Goal: Use online tool/utility: Utilize a website feature to perform a specific function

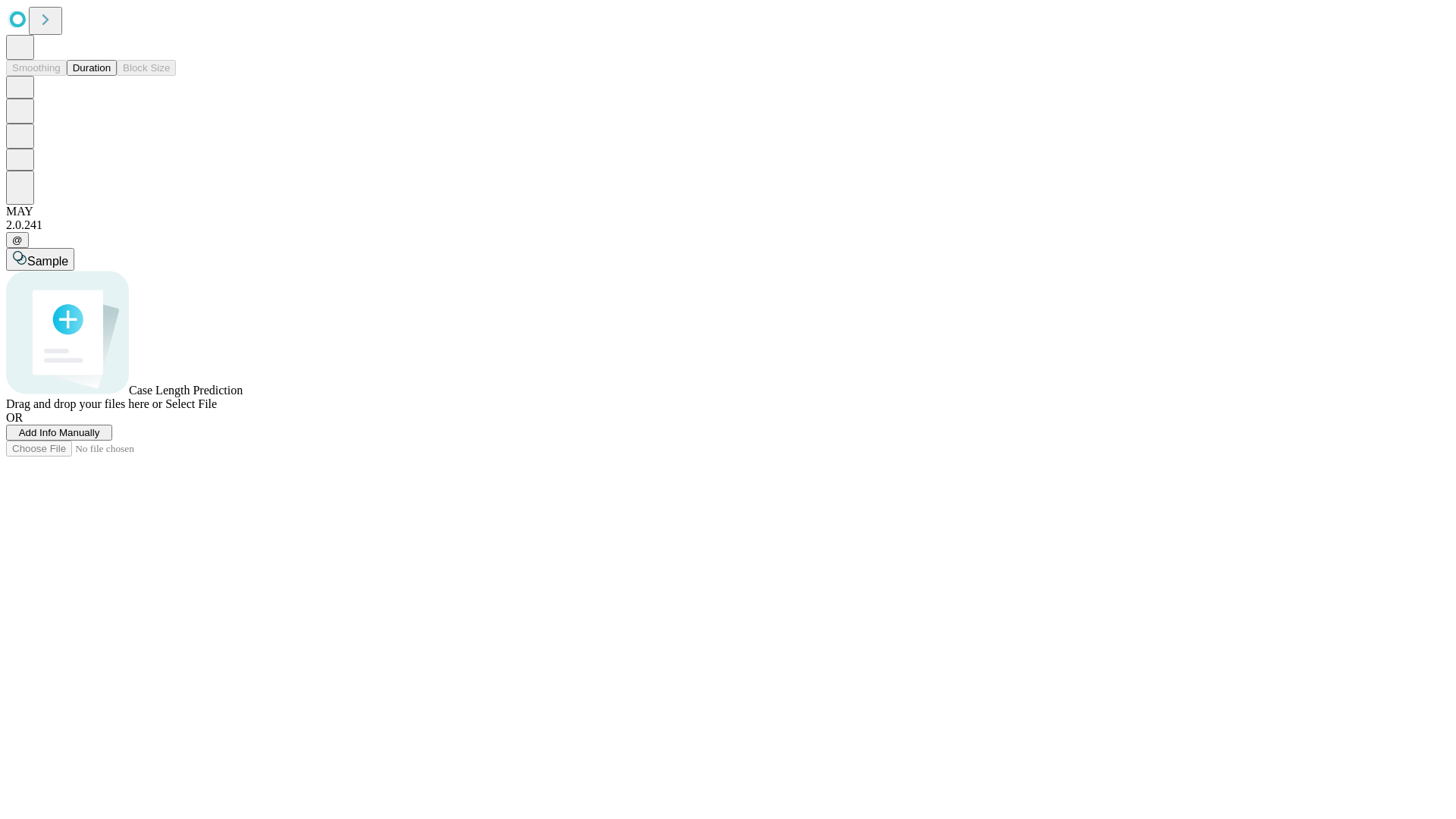
click at [110, 76] on button "Duration" at bounding box center [91, 68] width 50 height 16
click at [100, 439] on span "Add Info Manually" at bounding box center [59, 432] width 81 height 11
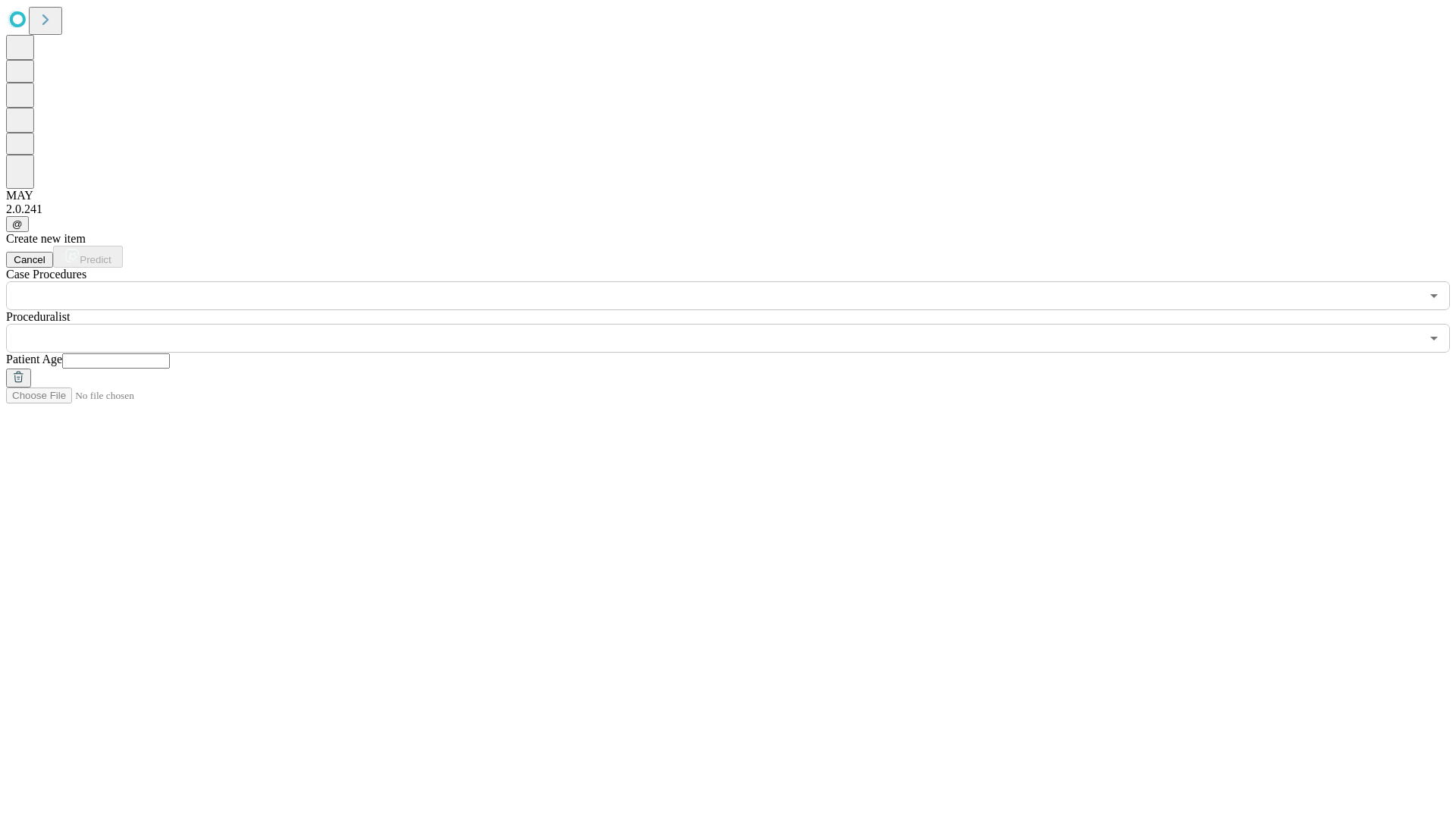
click at [170, 353] on input "text" at bounding box center [116, 361] width 108 height 15
type input "**"
click at [738, 324] on input "text" at bounding box center [713, 338] width 1414 height 29
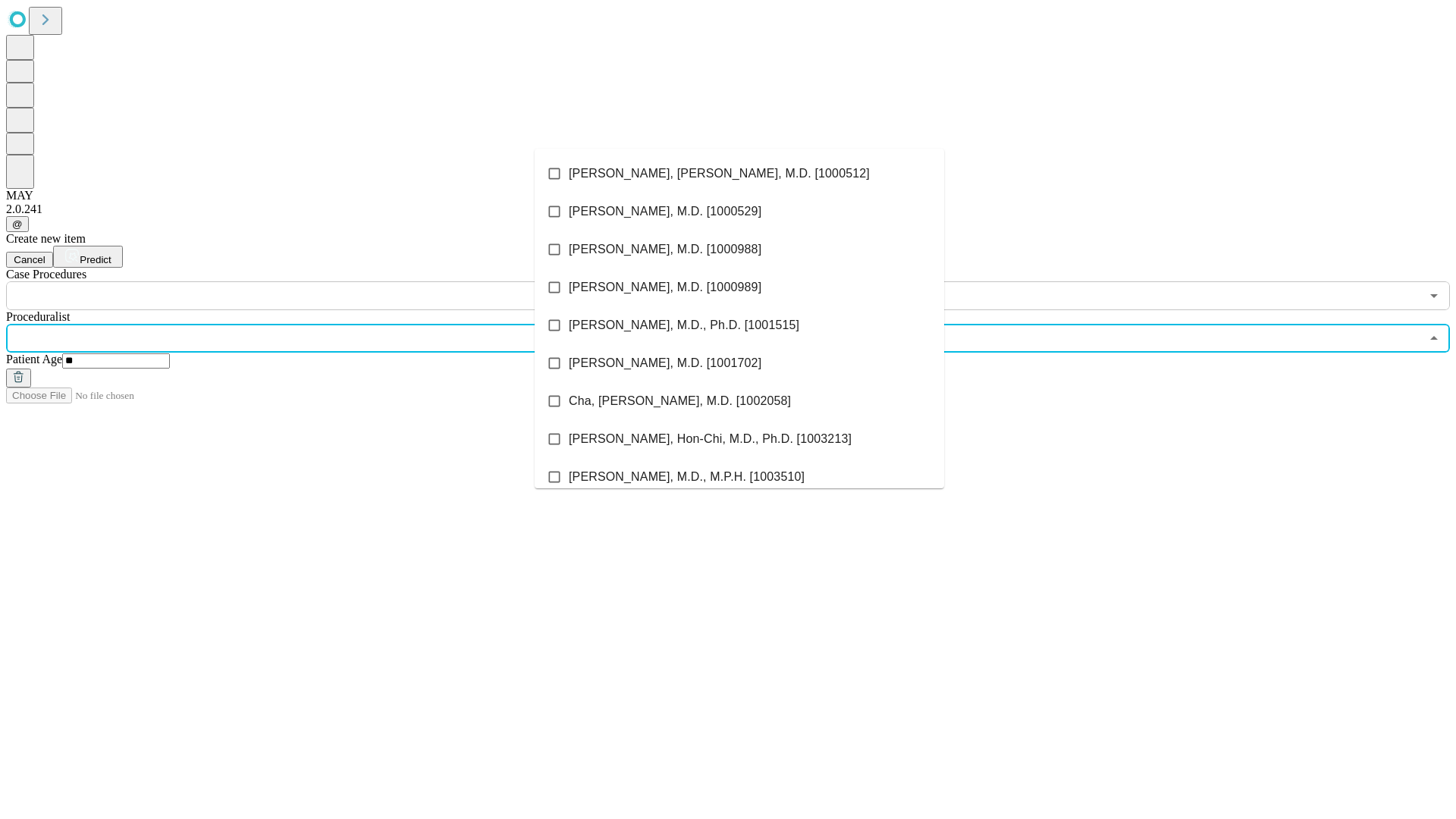
click at [739, 174] on li "[PERSON_NAME], [PERSON_NAME], M.D. [1000512]" at bounding box center [739, 174] width 409 height 38
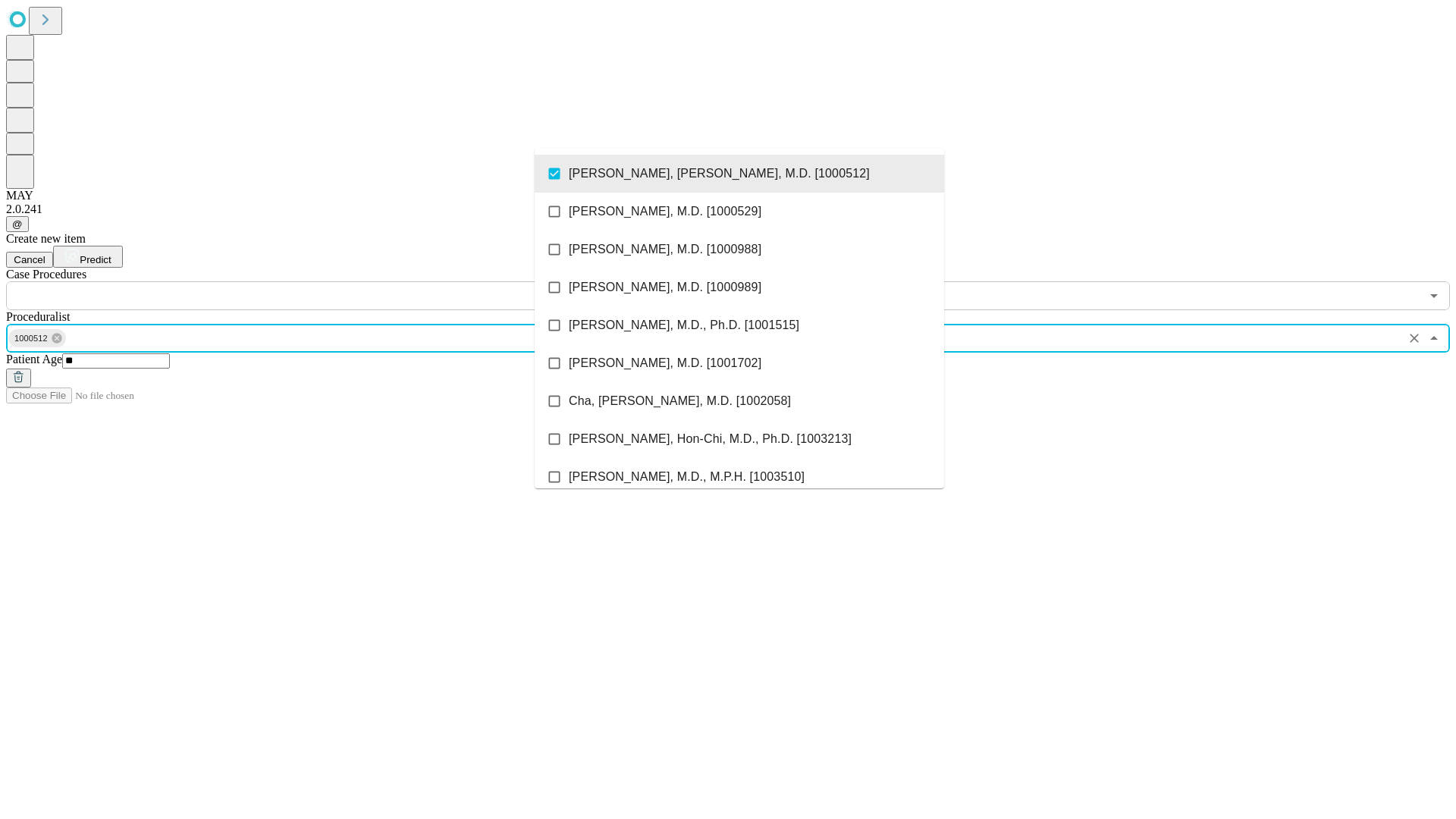
click at [319, 282] on input "text" at bounding box center [713, 296] width 1414 height 29
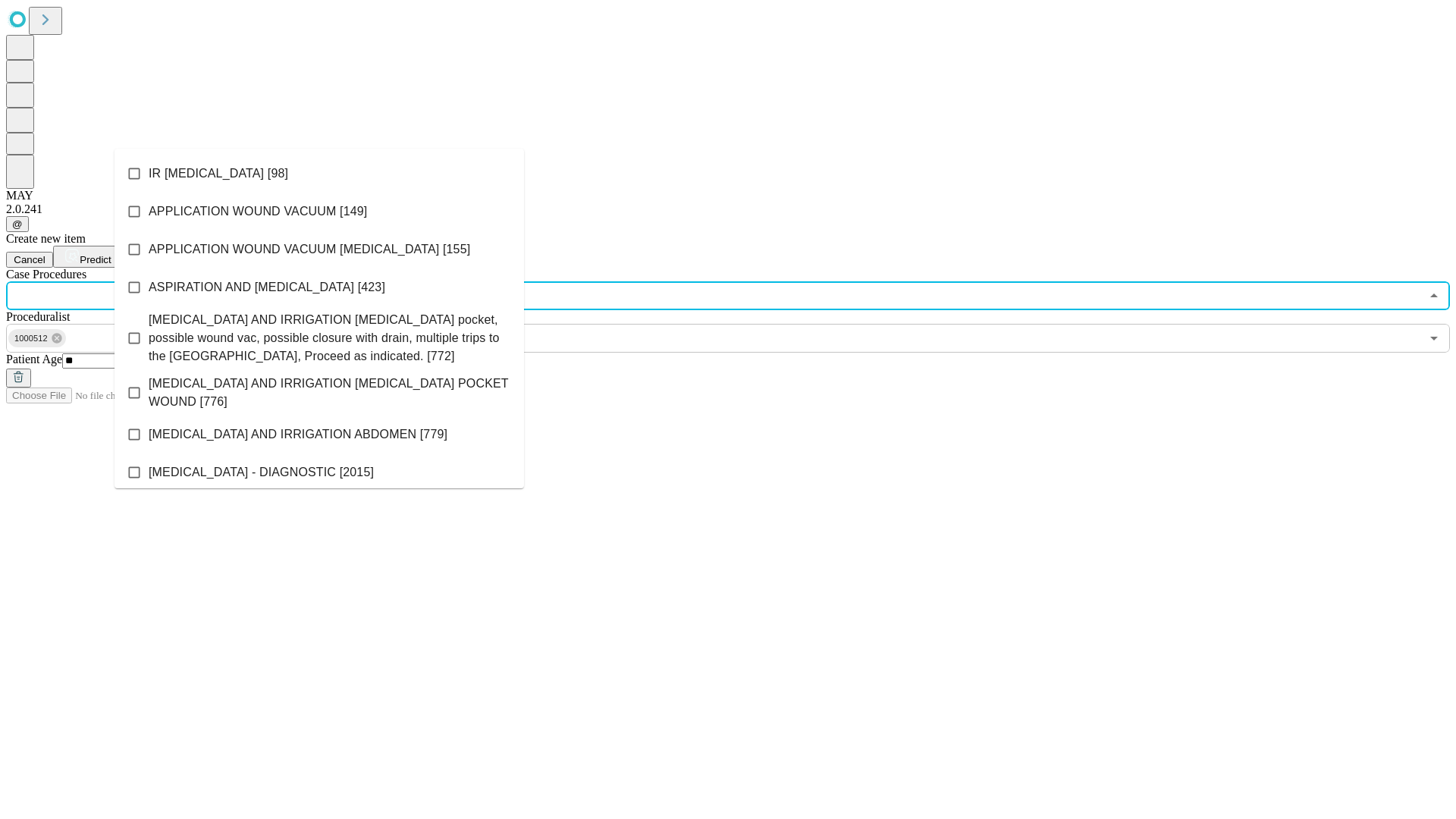
click at [319, 174] on li "IR [MEDICAL_DATA] [98]" at bounding box center [319, 174] width 409 height 38
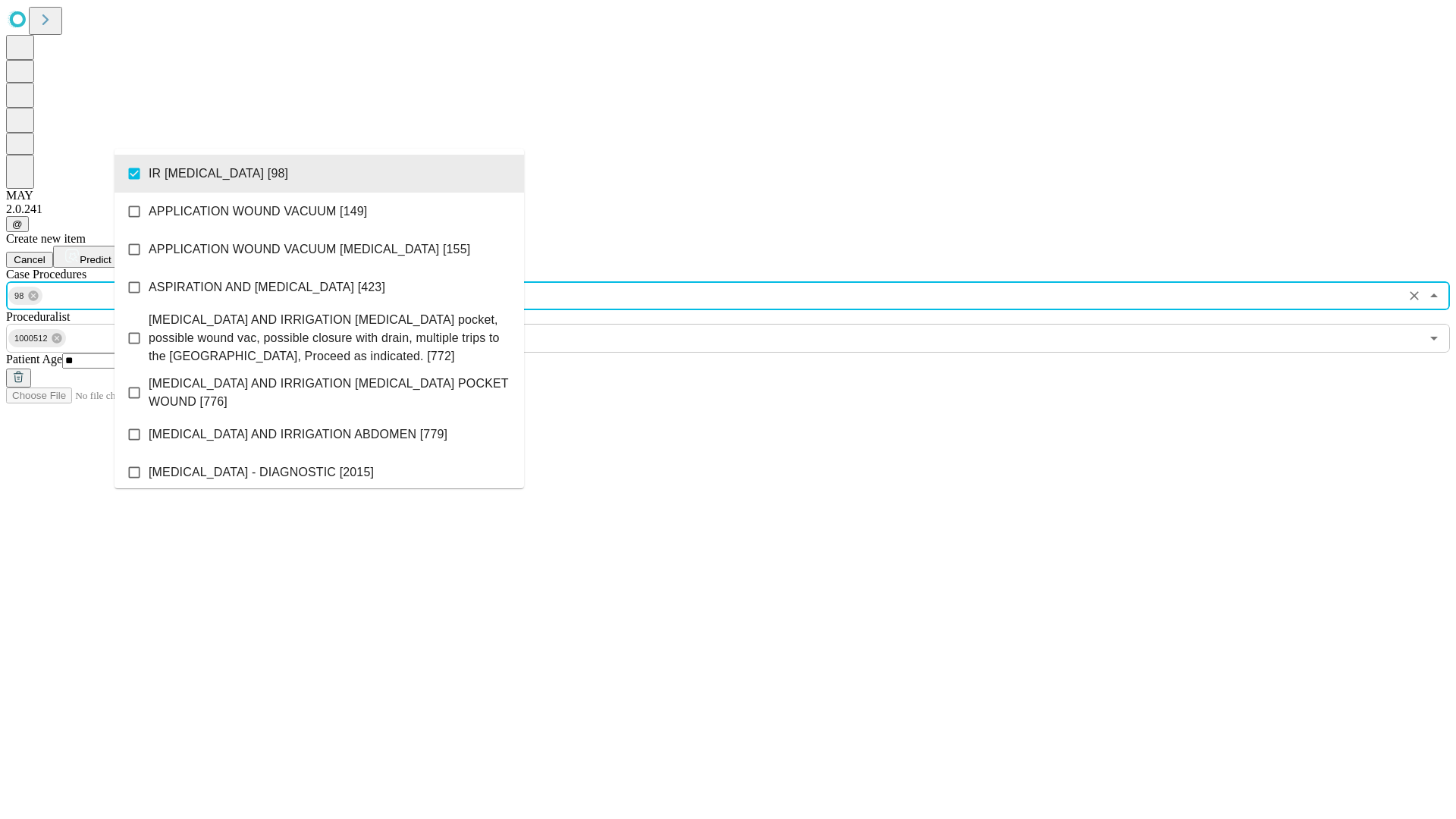
click at [110, 254] on span "Predict" at bounding box center [95, 260] width 31 height 11
